Goal: Task Accomplishment & Management: Use online tool/utility

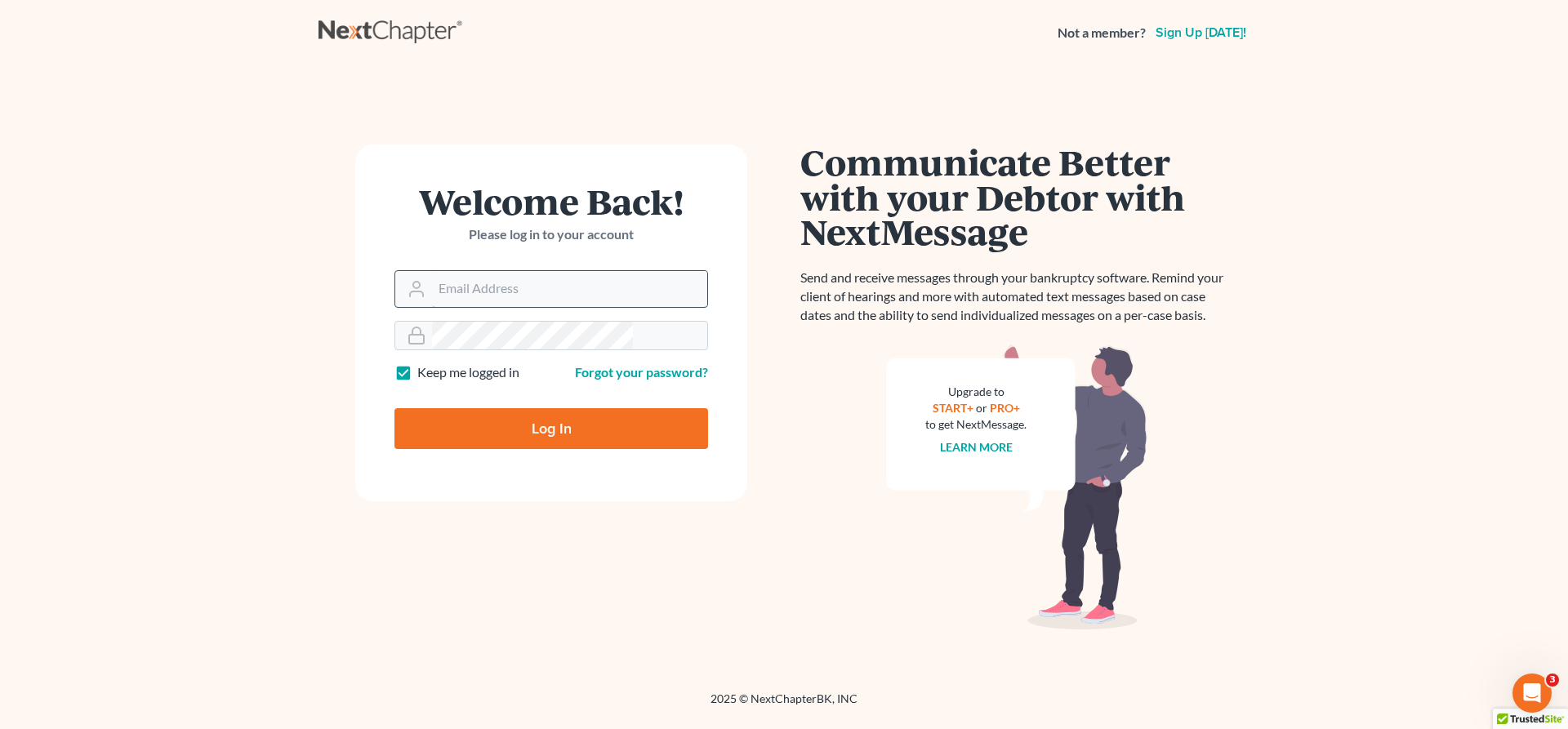
click at [557, 271] on input "Email Address" at bounding box center [569, 289] width 275 height 36
type input "[EMAIL_ADDRESS][DOMAIN_NAME]"
click at [545, 408] on input "Log In" at bounding box center [551, 428] width 313 height 41
type input "Thinking..."
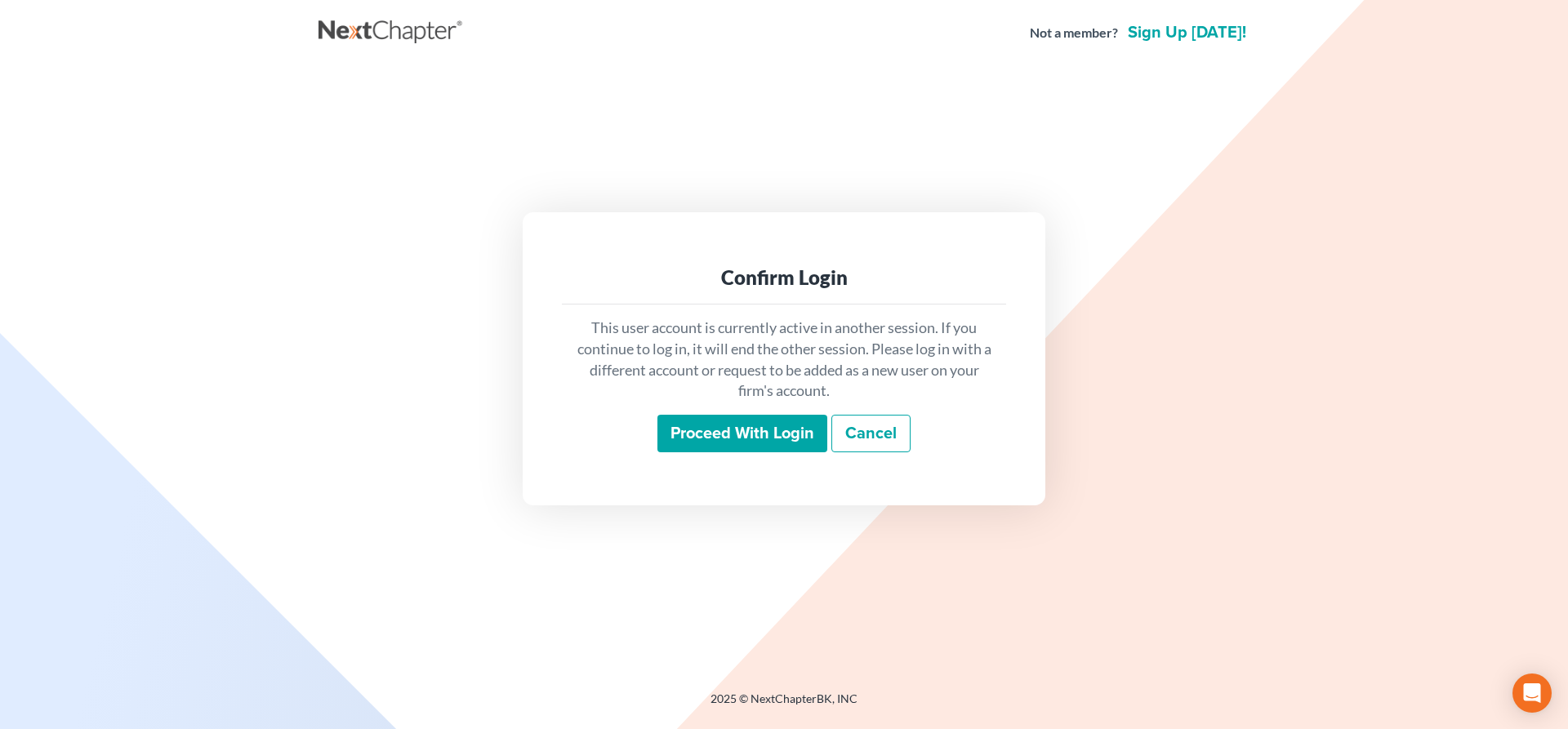
click at [770, 422] on input "Proceed with login" at bounding box center [742, 434] width 170 height 38
